Goal: Information Seeking & Learning: Learn about a topic

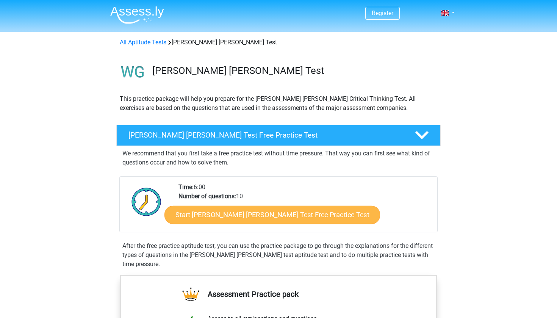
click at [261, 219] on link "Start Watson Glaser Test Free Practice Test" at bounding box center [272, 215] width 216 height 18
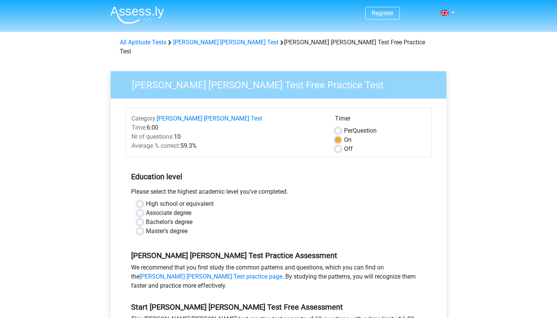
click at [146, 199] on label "High school or equivalent" at bounding box center [180, 203] width 68 height 9
click at [142, 199] on input "High school or equivalent" at bounding box center [140, 203] width 6 height 8
radio input "true"
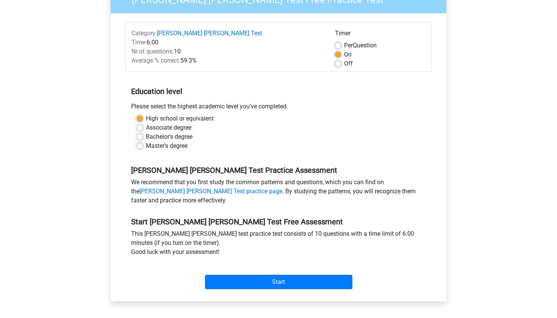
scroll to position [86, 0]
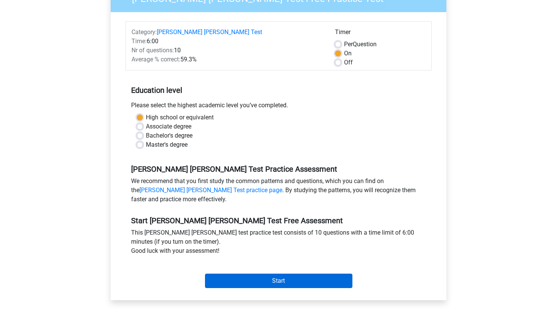
click at [222, 274] on input "Start" at bounding box center [278, 281] width 147 height 14
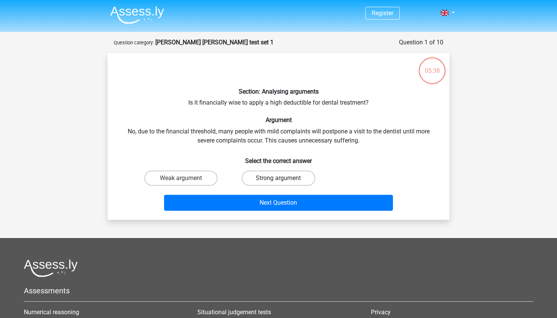
click at [256, 178] on label "Strong argument" at bounding box center [278, 177] width 73 height 15
click at [278, 178] on input "Strong argument" at bounding box center [280, 180] width 5 height 5
radio input "true"
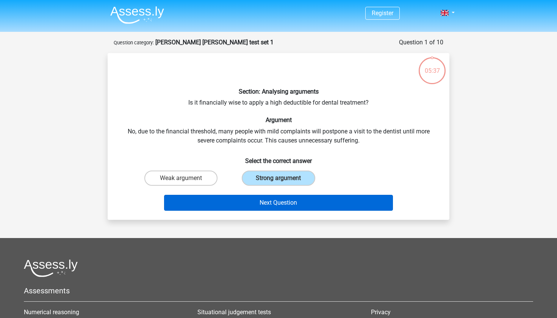
click at [256, 203] on button "Next Question" at bounding box center [278, 203] width 229 height 16
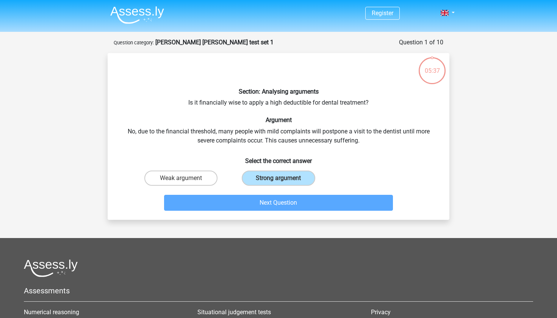
scroll to position [38, 0]
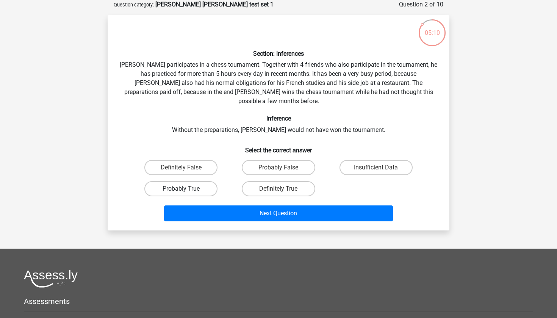
click at [208, 181] on label "Probably True" at bounding box center [180, 188] width 73 height 15
click at [186, 189] on input "Probably True" at bounding box center [183, 191] width 5 height 5
radio input "true"
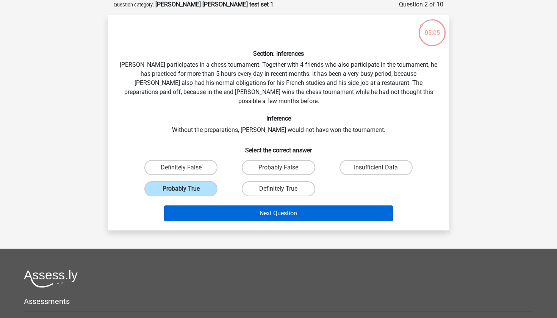
click at [206, 205] on button "Next Question" at bounding box center [278, 213] width 229 height 16
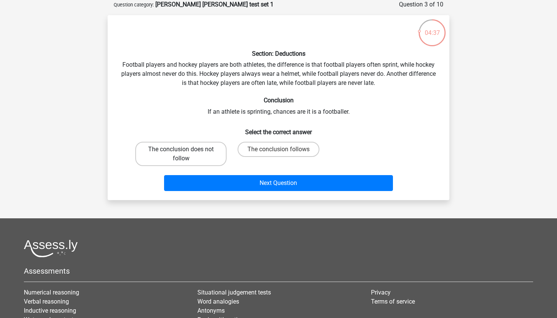
click at [205, 157] on label "The conclusion does not follow" at bounding box center [180, 154] width 91 height 24
click at [186, 154] on input "The conclusion does not follow" at bounding box center [183, 151] width 5 height 5
radio input "true"
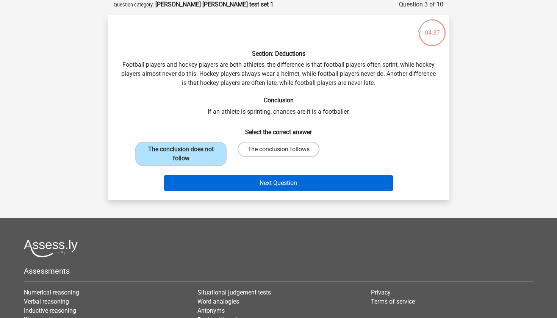
click at [214, 188] on button "Next Question" at bounding box center [278, 183] width 229 height 16
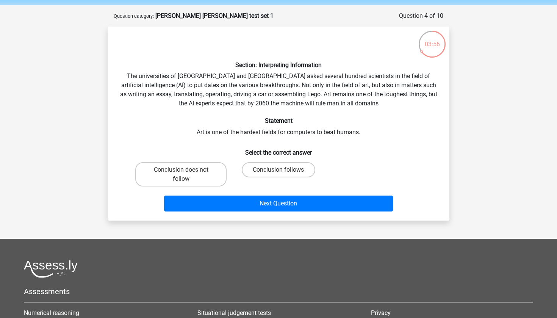
scroll to position [27, 0]
click at [260, 171] on label "Conclusion follows" at bounding box center [278, 169] width 73 height 15
click at [278, 171] on input "Conclusion follows" at bounding box center [280, 172] width 5 height 5
radio input "true"
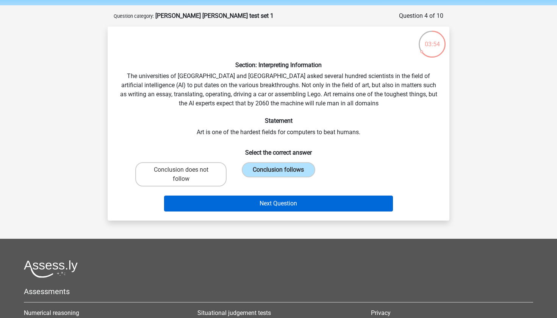
click at [251, 206] on button "Next Question" at bounding box center [278, 203] width 229 height 16
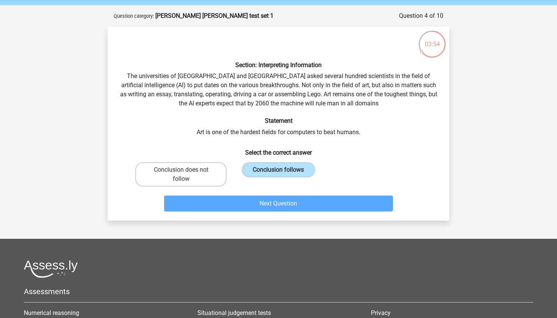
scroll to position [38, 0]
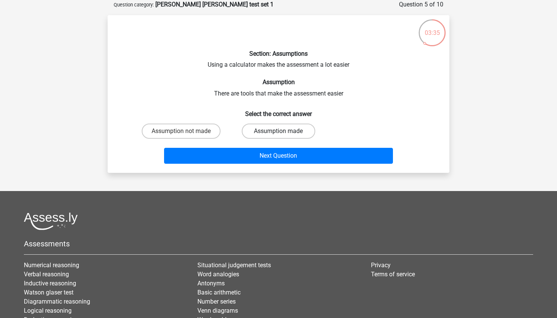
click at [267, 136] on label "Assumption made" at bounding box center [278, 130] width 73 height 15
click at [278, 136] on input "Assumption made" at bounding box center [280, 133] width 5 height 5
radio input "true"
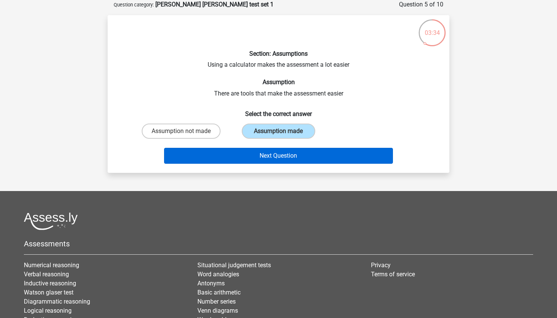
click at [265, 149] on button "Next Question" at bounding box center [278, 156] width 229 height 16
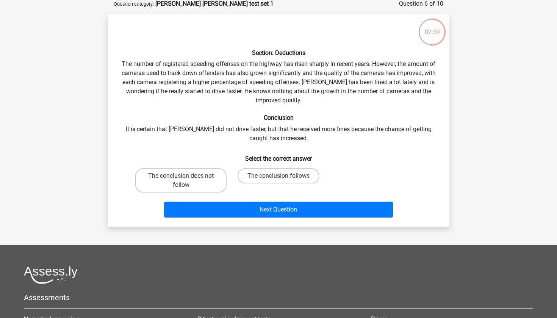
scroll to position [39, 0]
click at [209, 176] on label "The conclusion does not follow" at bounding box center [180, 180] width 91 height 24
click at [186, 176] on input "The conclusion does not follow" at bounding box center [183, 178] width 5 height 5
radio input "true"
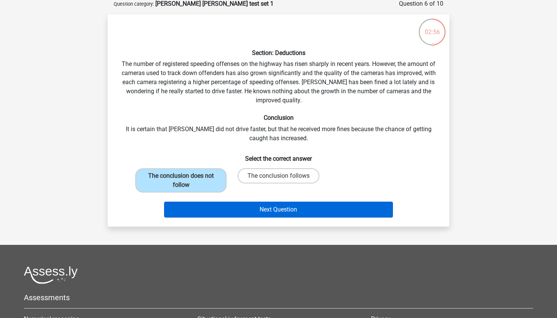
click at [211, 207] on button "Next Question" at bounding box center [278, 210] width 229 height 16
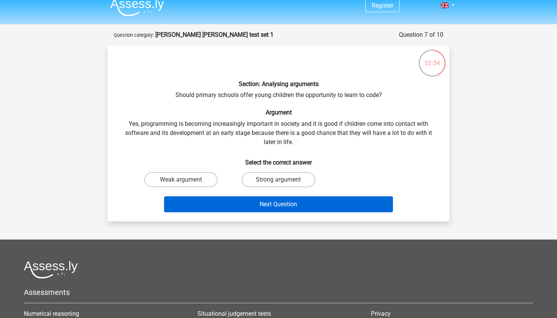
scroll to position [8, 0]
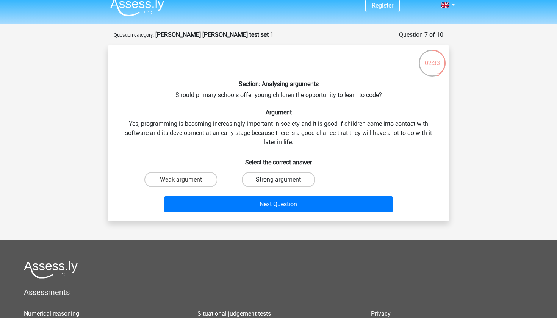
click at [262, 181] on label "Strong argument" at bounding box center [278, 179] width 73 height 15
click at [278, 181] on input "Strong argument" at bounding box center [280, 182] width 5 height 5
radio input "true"
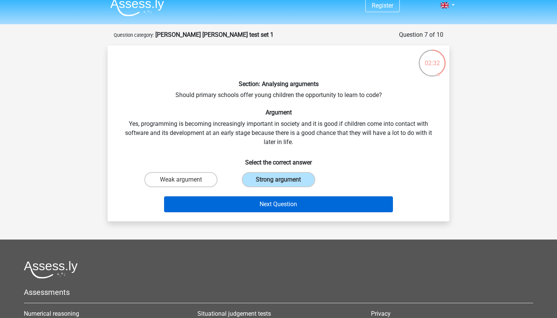
click at [253, 205] on button "Next Question" at bounding box center [278, 204] width 229 height 16
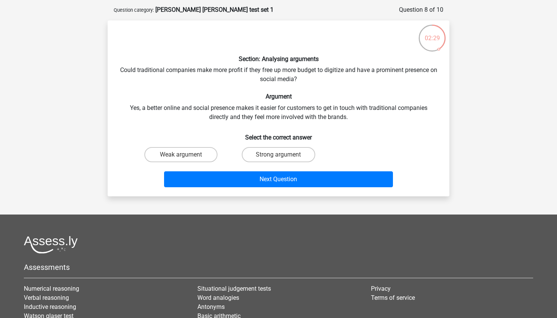
scroll to position [32, 0]
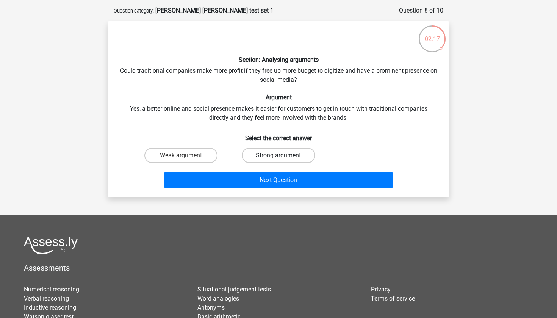
click at [260, 155] on label "Strong argument" at bounding box center [278, 155] width 73 height 15
click at [278, 155] on input "Strong argument" at bounding box center [280, 157] width 5 height 5
radio input "true"
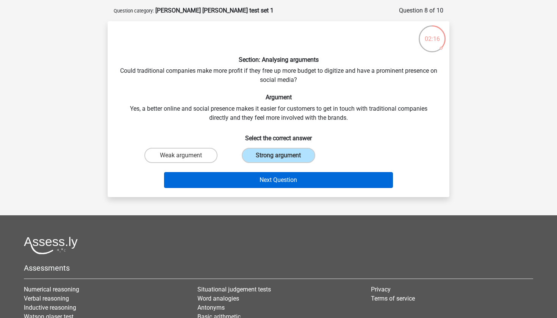
click at [256, 179] on button "Next Question" at bounding box center [278, 180] width 229 height 16
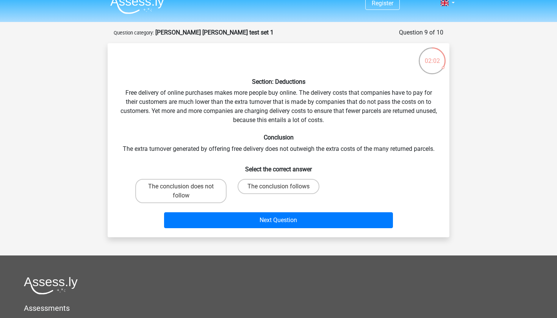
scroll to position [11, 0]
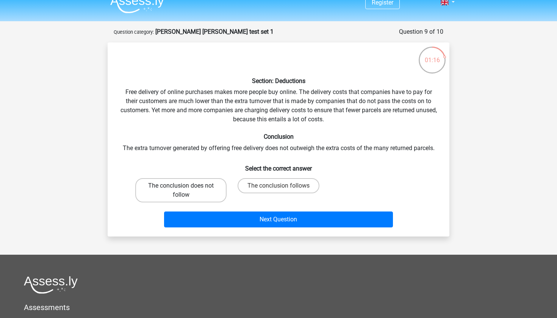
click at [199, 192] on label "The conclusion does not follow" at bounding box center [180, 190] width 91 height 24
click at [186, 191] on input "The conclusion does not follow" at bounding box center [183, 188] width 5 height 5
radio input "true"
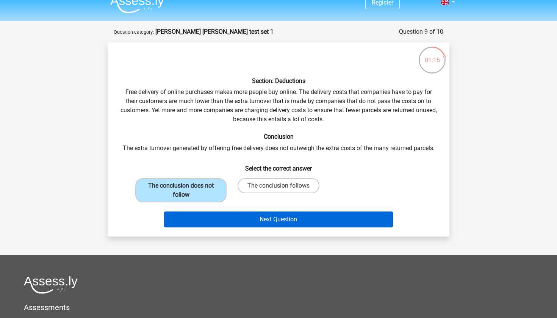
click at [213, 225] on button "Next Question" at bounding box center [278, 219] width 229 height 16
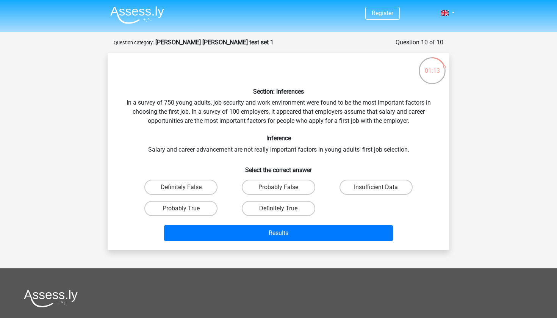
scroll to position [0, 0]
click at [283, 184] on label "Probably False" at bounding box center [278, 187] width 73 height 15
click at [283, 187] on input "Probably False" at bounding box center [280, 189] width 5 height 5
radio input "true"
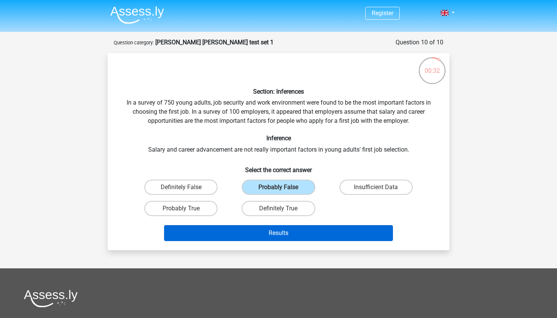
click at [290, 236] on button "Results" at bounding box center [278, 233] width 229 height 16
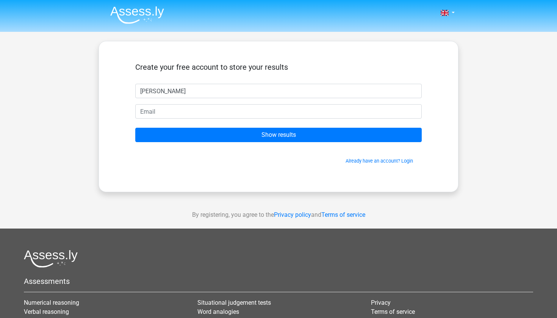
type input "[PERSON_NAME]"
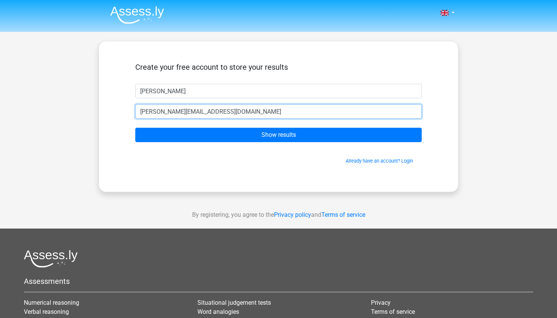
type input "[PERSON_NAME][EMAIL_ADDRESS][DOMAIN_NAME]"
click at [278, 135] on input "Show results" at bounding box center [278, 135] width 286 height 14
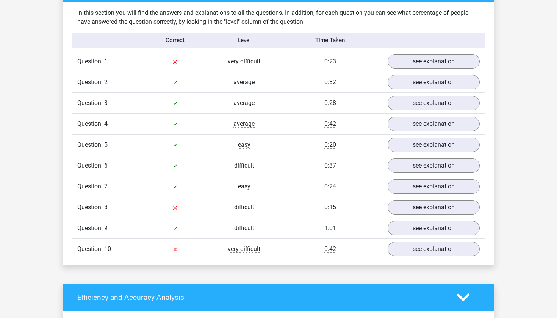
scroll to position [608, 0]
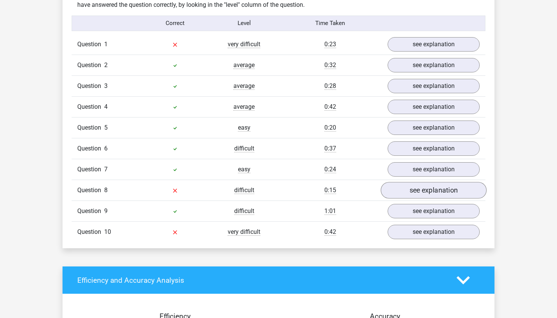
click at [404, 189] on link "see explanation" at bounding box center [434, 190] width 106 height 17
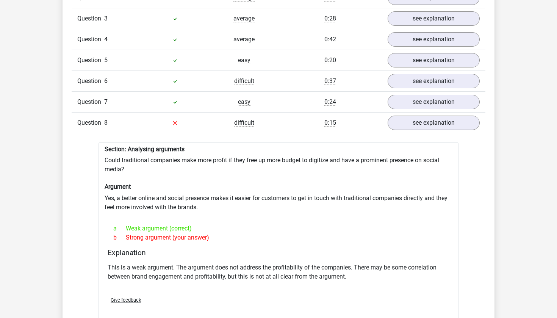
scroll to position [677, 0]
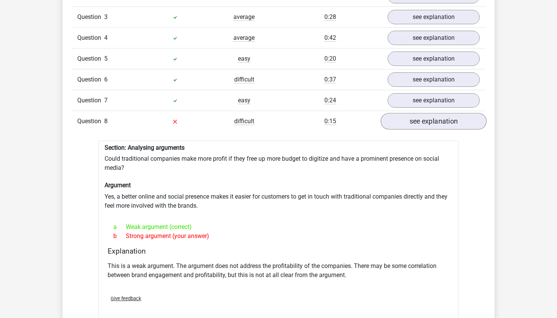
click at [411, 118] on link "see explanation" at bounding box center [434, 121] width 106 height 17
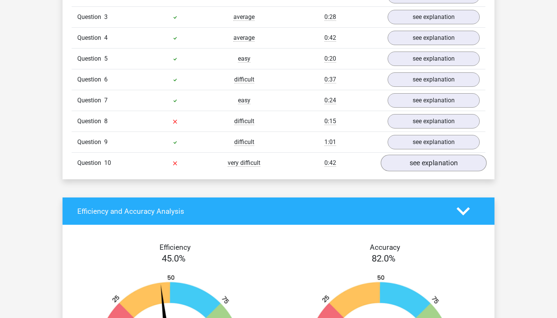
click at [403, 159] on link "see explanation" at bounding box center [434, 163] width 106 height 17
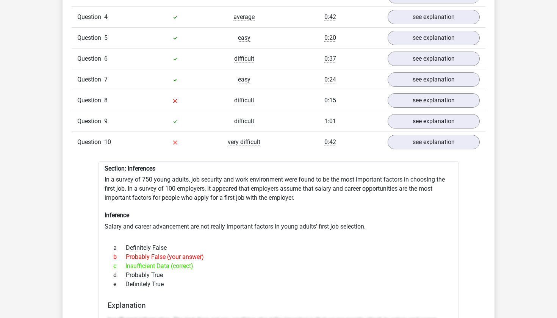
scroll to position [700, 0]
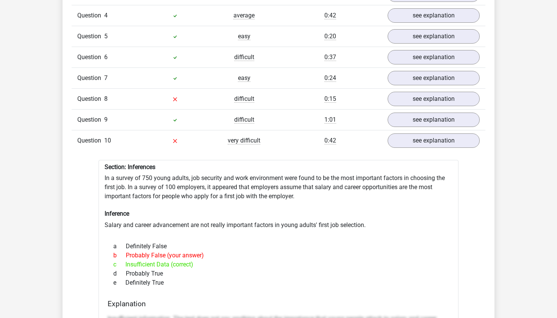
drag, startPoint x: 405, startPoint y: 142, endPoint x: 402, endPoint y: 164, distance: 22.1
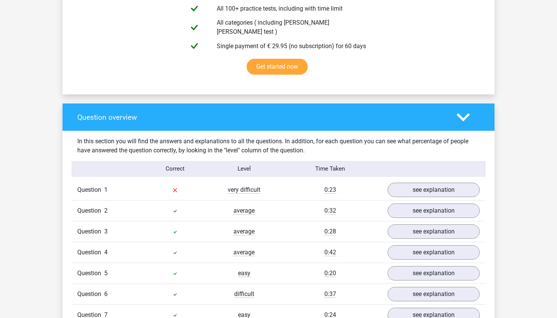
scroll to position [470, 0]
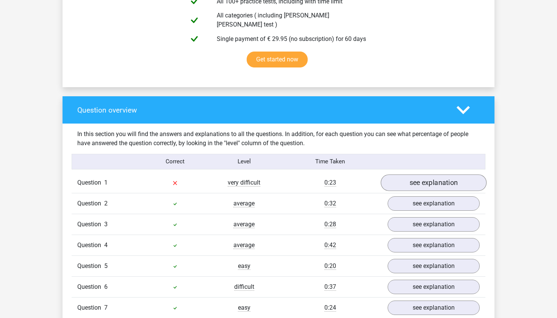
click at [402, 184] on link "see explanation" at bounding box center [434, 182] width 106 height 17
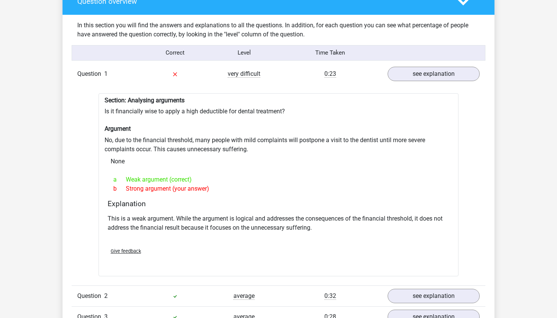
scroll to position [578, 0]
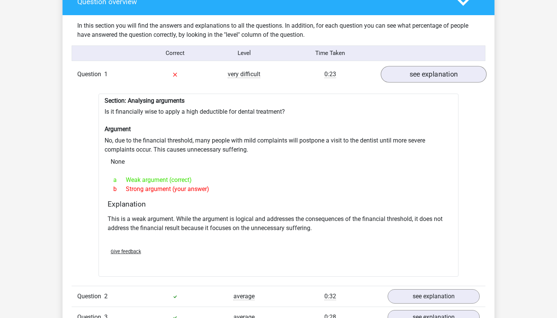
click at [413, 67] on link "see explanation" at bounding box center [434, 74] width 106 height 17
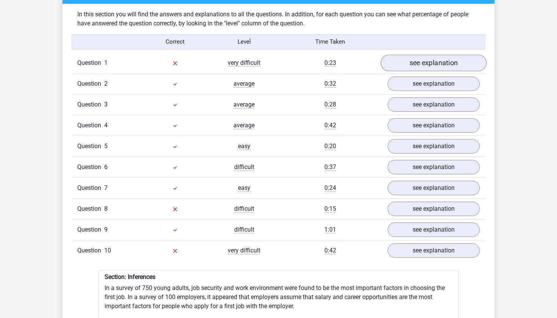
scroll to position [591, 0]
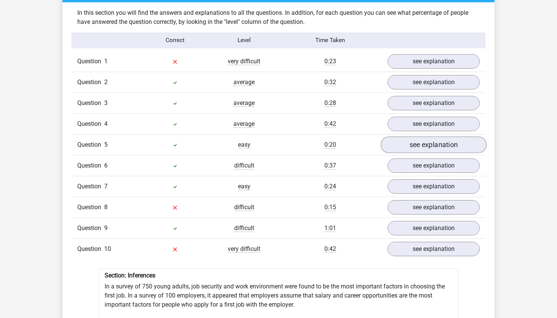
click at [411, 138] on link "see explanation" at bounding box center [434, 144] width 106 height 17
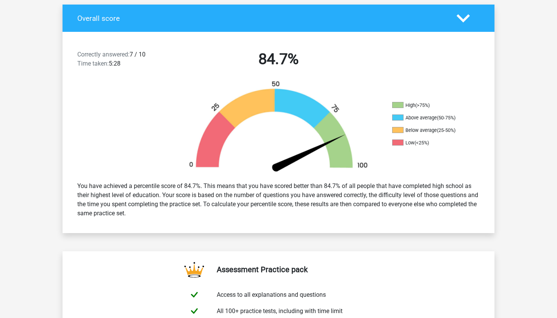
scroll to position [78, 0]
